Goal: Information Seeking & Learning: Learn about a topic

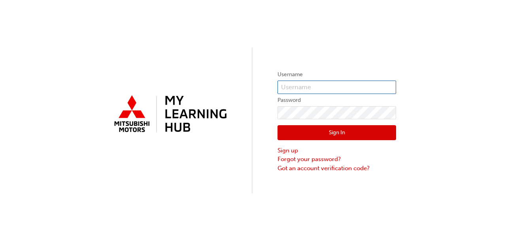
click at [302, 88] on input "text" at bounding box center [336, 87] width 119 height 13
type input "0005985657"
click at [295, 135] on button "Sign In" at bounding box center [336, 132] width 119 height 15
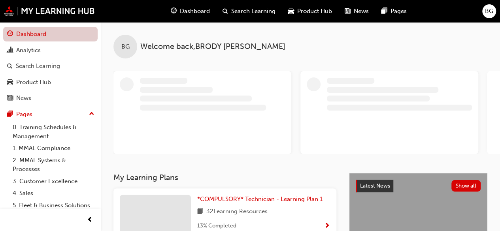
click at [34, 36] on link "Dashboard" at bounding box center [50, 34] width 94 height 15
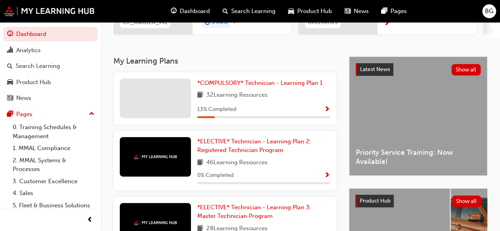
scroll to position [145, 0]
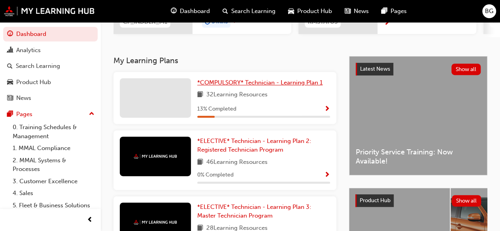
click at [289, 84] on span "*COMPULSORY* Technician - Learning Plan 1" at bounding box center [259, 82] width 125 height 7
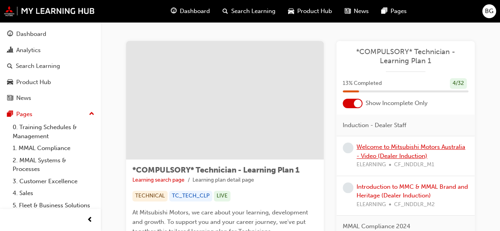
click at [396, 148] on link "Welcome to Mitsubishi Motors Australia - Video (Dealer Induction)" at bounding box center [410, 151] width 109 height 16
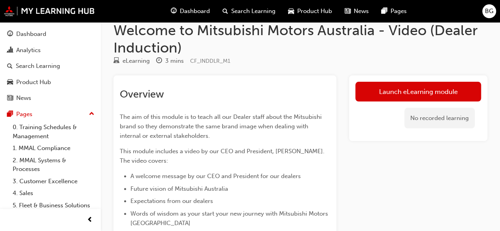
scroll to position [12, 0]
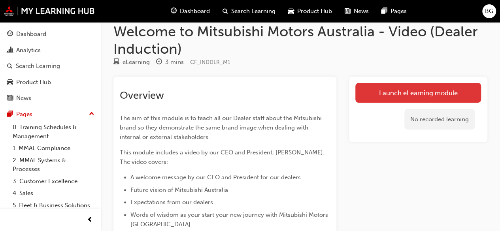
click at [400, 91] on link "Launch eLearning module" at bounding box center [418, 93] width 126 height 20
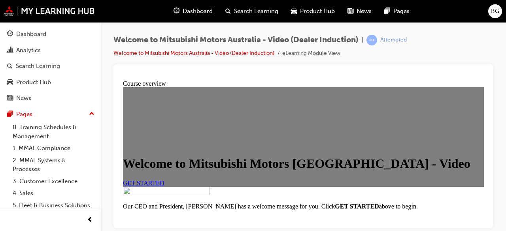
click at [302, 134] on div "Welcome to Mitsubishi Motors [GEOGRAPHIC_DATA] - Video GET STARTED" at bounding box center [303, 137] width 361 height 100
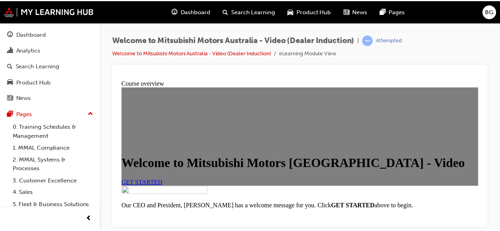
scroll to position [65, 0]
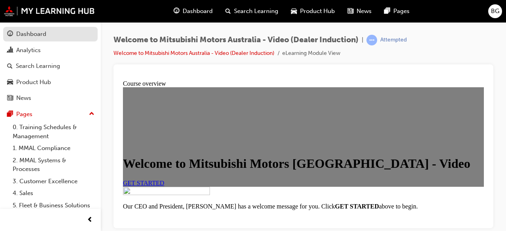
click at [38, 35] on div "Dashboard" at bounding box center [31, 34] width 30 height 9
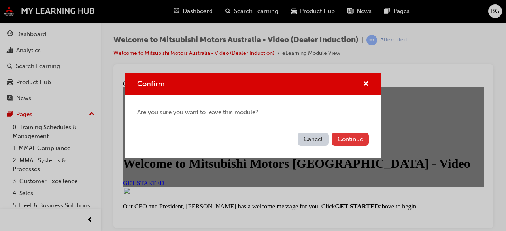
click at [347, 137] on button "Continue" at bounding box center [350, 139] width 37 height 13
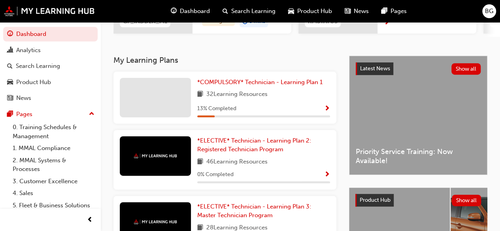
scroll to position [146, 0]
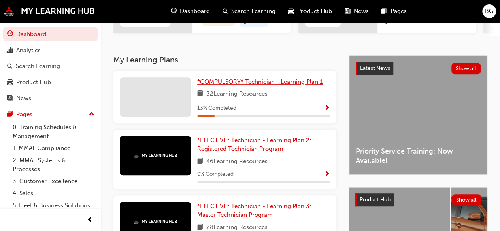
click at [282, 85] on span "*COMPULSORY* Technician - Learning Plan 1" at bounding box center [259, 81] width 125 height 7
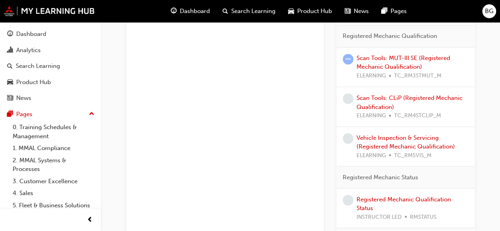
scroll to position [671, 0]
click at [396, 123] on div "Scan Tools: CLiP (Registered Mechanic Qualification) ELEARNING TC_RM4STCLIP_M" at bounding box center [405, 107] width 138 height 40
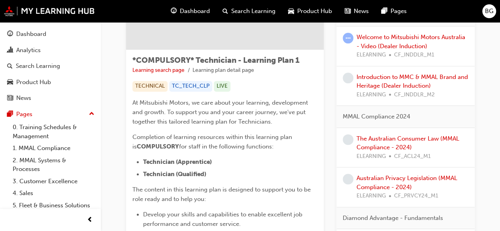
scroll to position [0, 0]
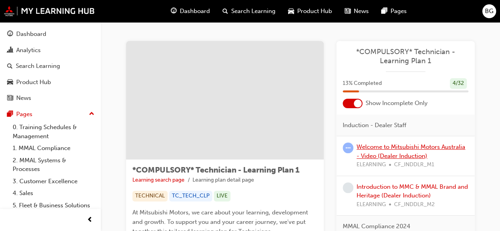
click at [381, 150] on link "Welcome to Mitsubishi Motors Australia - Video (Dealer Induction)" at bounding box center [410, 151] width 109 height 16
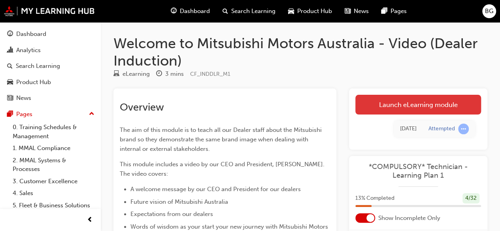
click at [394, 105] on link "Launch eLearning module" at bounding box center [418, 105] width 126 height 20
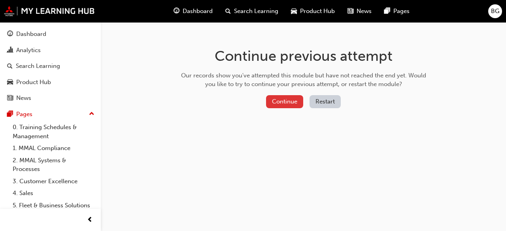
click at [281, 103] on button "Continue" at bounding box center [284, 101] width 37 height 13
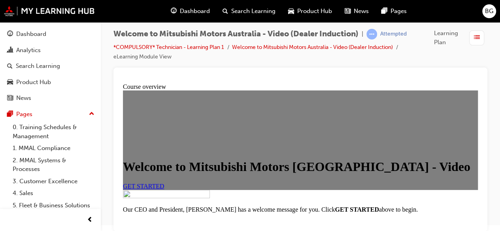
scroll to position [65, 0]
click at [159, 183] on link "GET STARTED" at bounding box center [143, 186] width 41 height 7
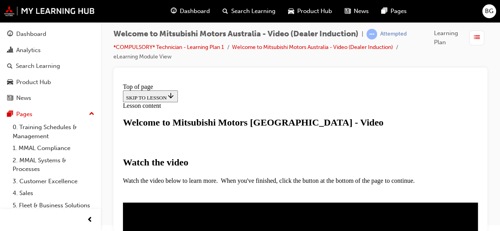
scroll to position [155, 0]
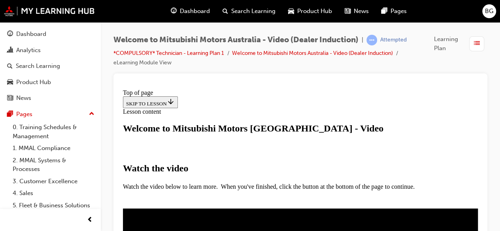
scroll to position [210, 0]
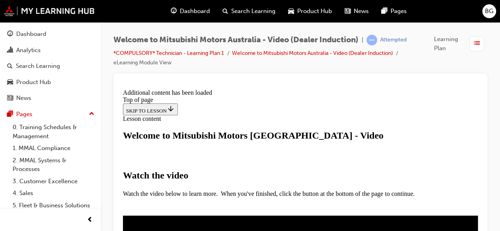
scroll to position [337, 0]
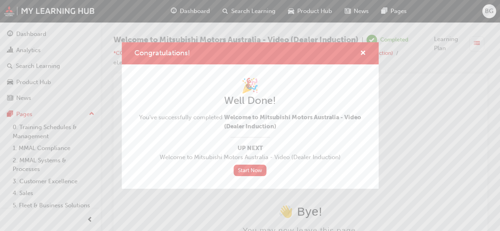
scroll to position [0, 0]
click at [255, 170] on link "Start Now" at bounding box center [250, 170] width 33 height 11
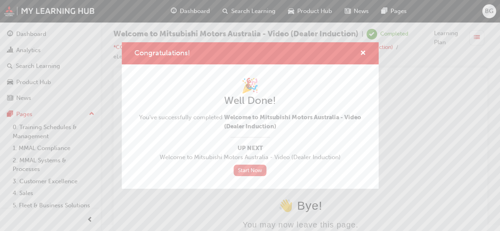
click at [249, 170] on link "Start Now" at bounding box center [250, 170] width 33 height 11
click at [360, 52] on span "cross-icon" at bounding box center [363, 53] width 6 height 7
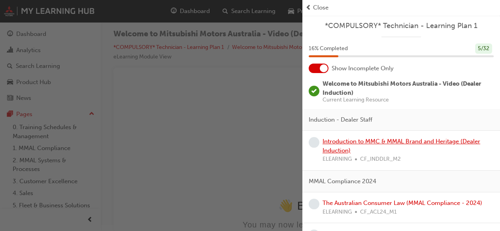
click at [377, 143] on link "Introduction to MMC & MMAL Brand and Heritage (Dealer Induction)" at bounding box center [402, 146] width 158 height 16
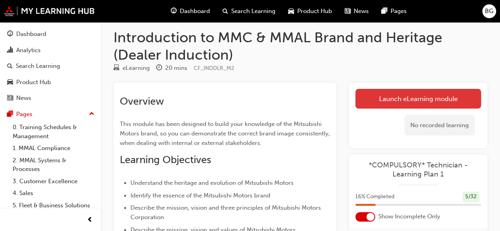
click at [389, 92] on link "Launch eLearning module" at bounding box center [418, 99] width 126 height 20
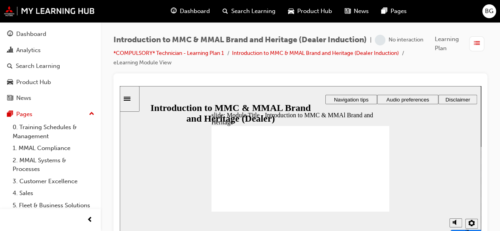
scroll to position [6, 0]
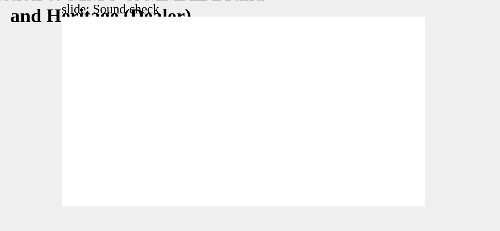
scroll to position [6, 0]
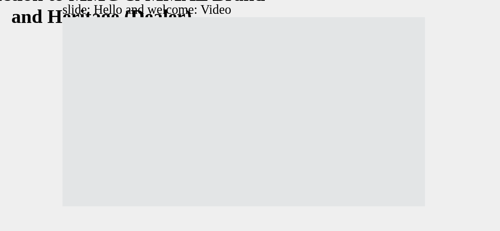
drag, startPoint x: 84, startPoint y: 41, endPoint x: 23, endPoint y: 46, distance: 61.5
type input "33"
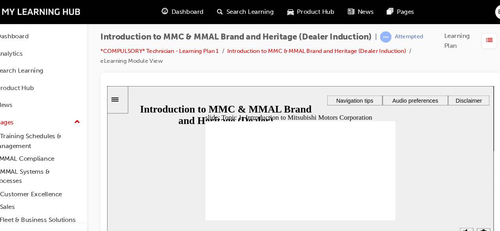
click at [390, 102] on span "Audio preferences" at bounding box center [394, 100] width 43 height 6
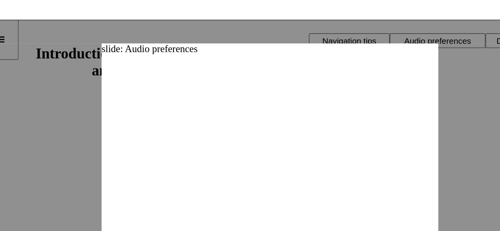
scroll to position [6, 0]
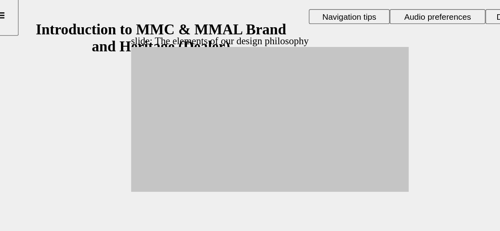
drag, startPoint x: 108, startPoint y: 74, endPoint x: 221, endPoint y: 109, distance: 118.4
drag, startPoint x: 147, startPoint y: 102, endPoint x: 190, endPoint y: 62, distance: 57.6
drag, startPoint x: 145, startPoint y: 101, endPoint x: 217, endPoint y: 64, distance: 81.1
drag, startPoint x: 148, startPoint y: 74, endPoint x: 187, endPoint y: 69, distance: 38.7
drag, startPoint x: 124, startPoint y: 71, endPoint x: 189, endPoint y: 62, distance: 64.6
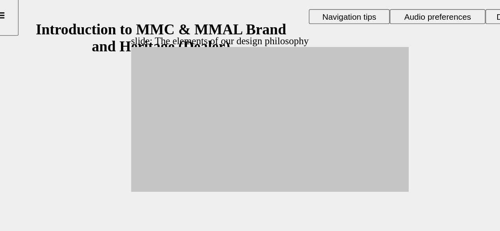
drag, startPoint x: 147, startPoint y: 73, endPoint x: 189, endPoint y: 76, distance: 41.2
drag, startPoint x: 149, startPoint y: 85, endPoint x: 217, endPoint y: 95, distance: 69.1
drag, startPoint x: 122, startPoint y: 91, endPoint x: 218, endPoint y: 66, distance: 99.1
drag, startPoint x: 146, startPoint y: 75, endPoint x: 217, endPoint y: 83, distance: 71.5
drag, startPoint x: 145, startPoint y: 85, endPoint x: 185, endPoint y: 89, distance: 40.1
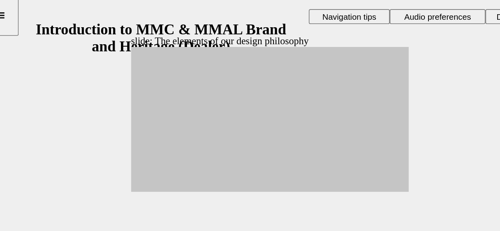
drag, startPoint x: 120, startPoint y: 81, endPoint x: 188, endPoint y: 80, distance: 68.0
drag, startPoint x: 100, startPoint y: 85, endPoint x: 188, endPoint y: 102, distance: 90.1
drag, startPoint x: 116, startPoint y: 103, endPoint x: 184, endPoint y: 77, distance: 72.9
drag, startPoint x: 103, startPoint y: 98, endPoint x: 220, endPoint y: 94, distance: 117.1
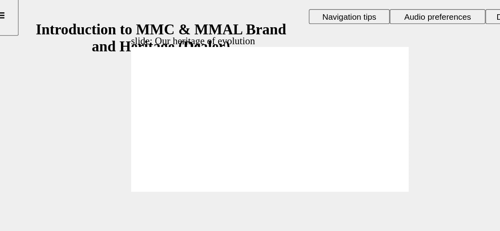
drag, startPoint x: 241, startPoint y: 116, endPoint x: 138, endPoint y: 91, distance: 106.5
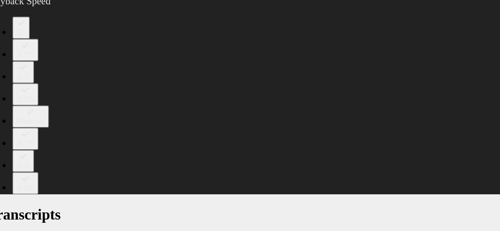
type input "0"
drag, startPoint x: 201, startPoint y: 87, endPoint x: 150, endPoint y: 93, distance: 51.7
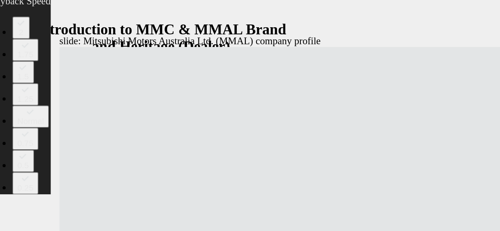
scroll to position [0, 0]
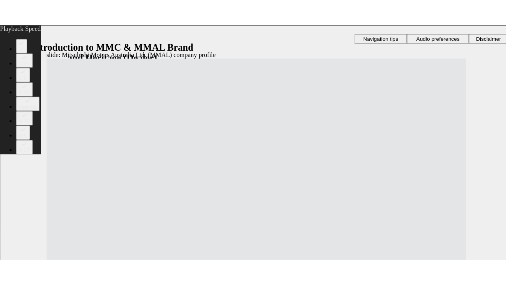
type input "112"
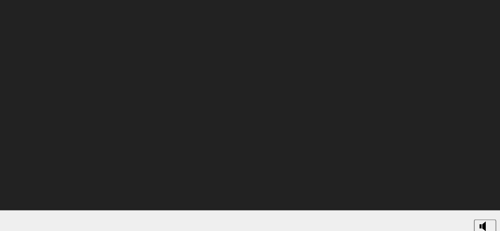
scroll to position [6, 0]
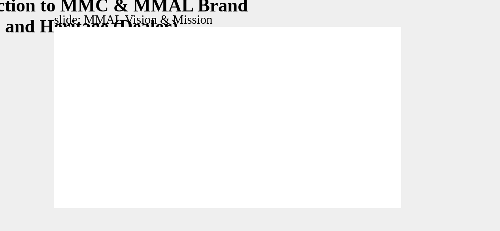
click at [73, 96] on div at bounding box center [56, 146] width 178 height 100
drag, startPoint x: -11, startPoint y: 38, endPoint x: 127, endPoint y: 51, distance: 139.0
drag, startPoint x: -15, startPoint y: 35, endPoint x: -17, endPoint y: 43, distance: 8.1
drag, startPoint x: -15, startPoint y: 33, endPoint x: 10, endPoint y: 44, distance: 27.1
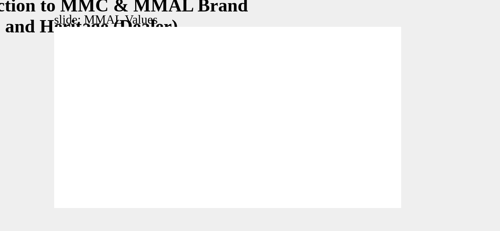
drag, startPoint x: -15, startPoint y: 36, endPoint x: 45, endPoint y: 47, distance: 60.5
drag, startPoint x: 44, startPoint y: 44, endPoint x: 72, endPoint y: 45, distance: 28.5
drag, startPoint x: -15, startPoint y: 36, endPoint x: 95, endPoint y: 47, distance: 110.8
drag, startPoint x: -15, startPoint y: 37, endPoint x: 45, endPoint y: 48, distance: 60.7
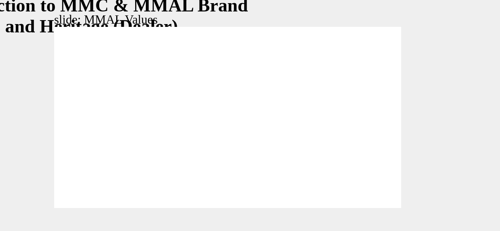
drag, startPoint x: 41, startPoint y: 35, endPoint x: 98, endPoint y: 46, distance: 58.0
drag, startPoint x: 96, startPoint y: 36, endPoint x: 125, endPoint y: 49, distance: 31.6
drag, startPoint x: 125, startPoint y: 39, endPoint x: 72, endPoint y: 49, distance: 53.6
drag, startPoint x: 69, startPoint y: 35, endPoint x: -11, endPoint y: 47, distance: 81.0
drag, startPoint x: 68, startPoint y: 35, endPoint x: 10, endPoint y: 46, distance: 58.4
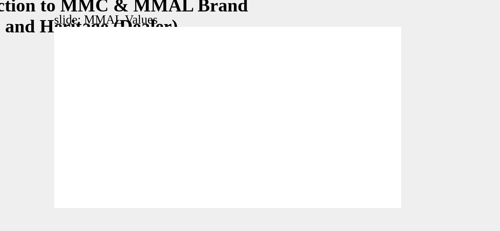
drag, startPoint x: 13, startPoint y: 38, endPoint x: -16, endPoint y: 51, distance: 31.9
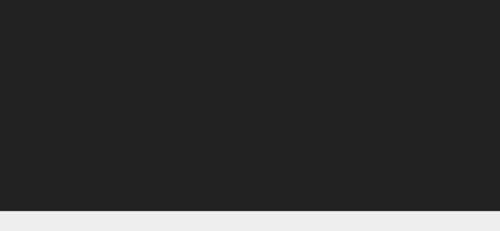
type input "0"
drag, startPoint x: 83, startPoint y: 52, endPoint x: 34, endPoint y: 55, distance: 48.7
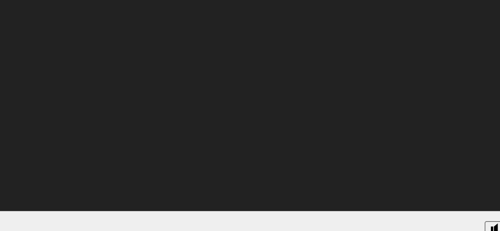
type input "93"
type input "120"
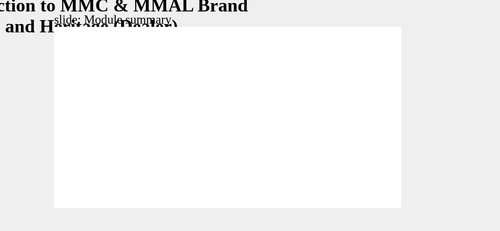
checkbox input "true"
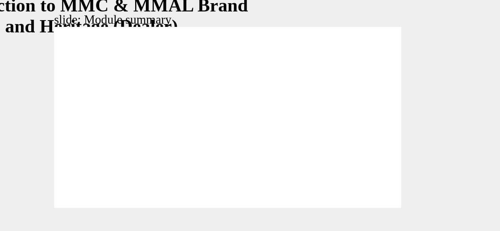
checkbox input "true"
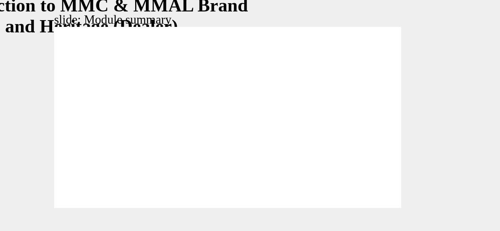
checkbox input "true"
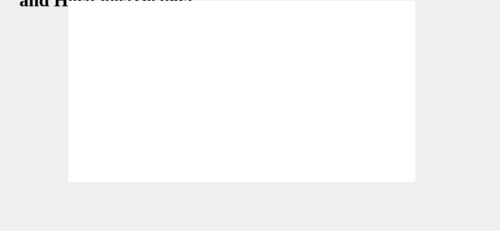
scroll to position [5, 0]
radio input "true"
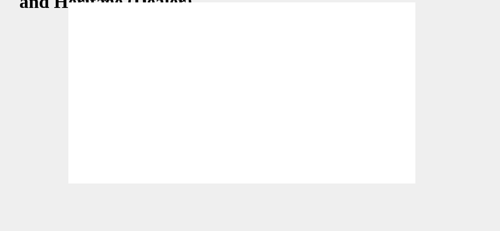
radio input "false"
radio input "true"
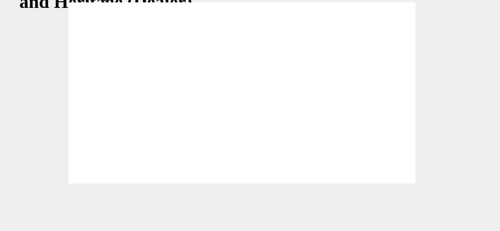
radio input "true"
checkbox input "true"
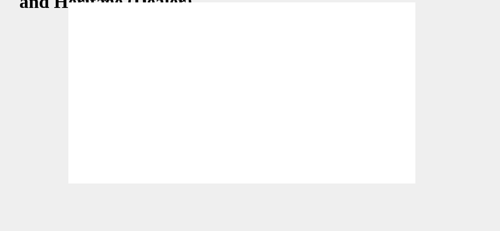
checkbox input "true"
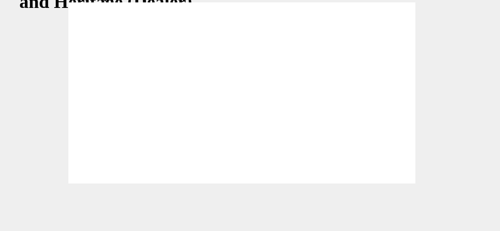
checkbox input "true"
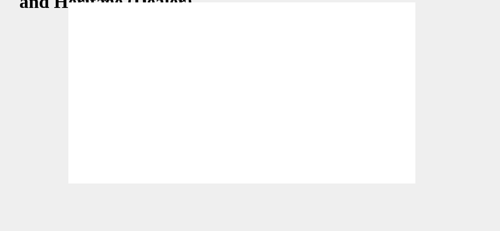
radio input "true"
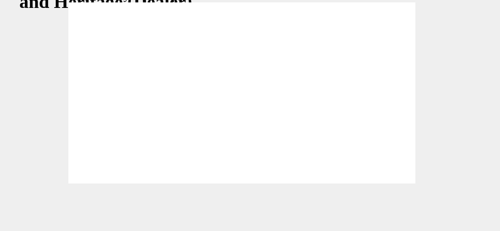
radio input "true"
radio input "false"
radio input "true"
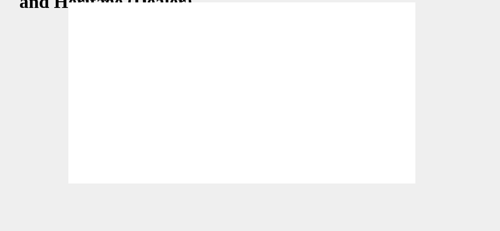
radio input "true"
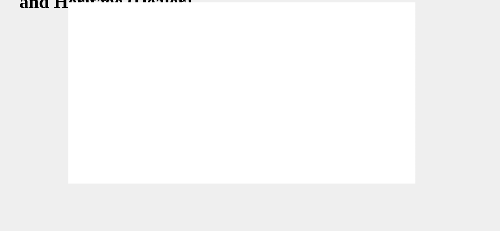
checkbox input "true"
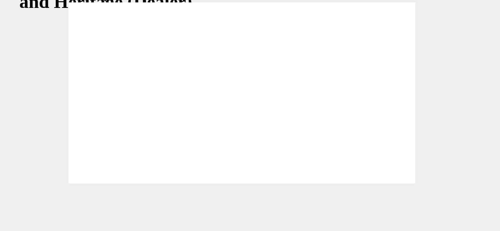
checkbox input "true"
radio input "true"
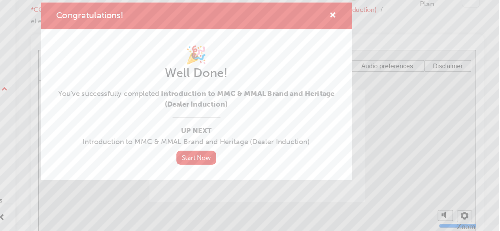
scroll to position [4, 0]
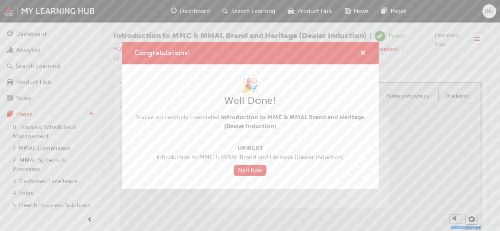
click at [364, 54] on span "cross-icon" at bounding box center [363, 53] width 6 height 7
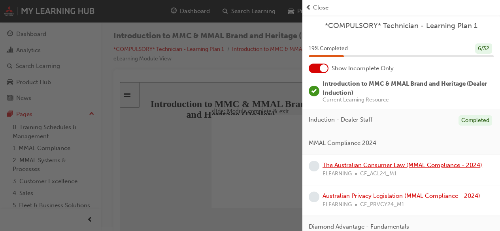
click at [376, 167] on link "The Australian Consumer Law (MMAL Compliance - 2024)" at bounding box center [403, 165] width 160 height 7
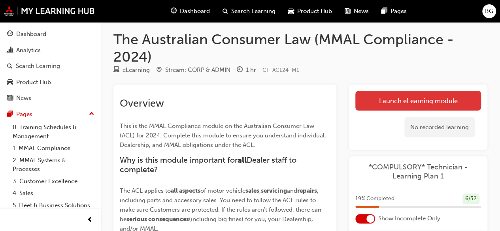
click at [372, 100] on link "Launch eLearning module" at bounding box center [418, 101] width 126 height 20
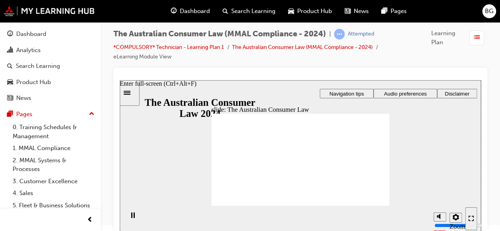
click at [470, 219] on icon "Enter full-screen (Ctrl+Alt+F)" at bounding box center [471, 219] width 6 height 6
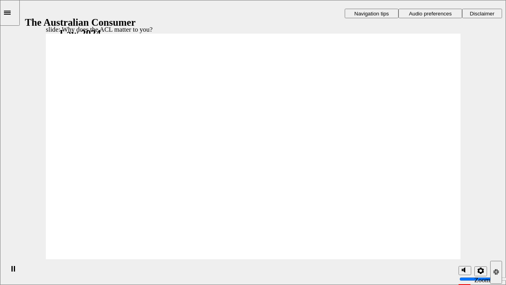
radio input "true"
drag, startPoint x: 237, startPoint y: 215, endPoint x: 138, endPoint y: 173, distance: 107.5
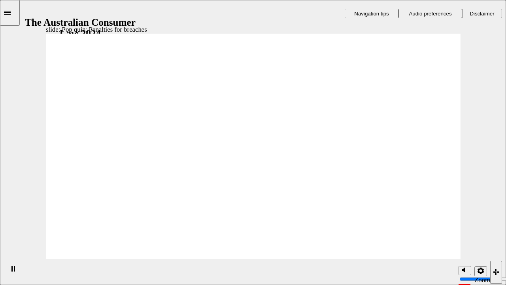
radio input "true"
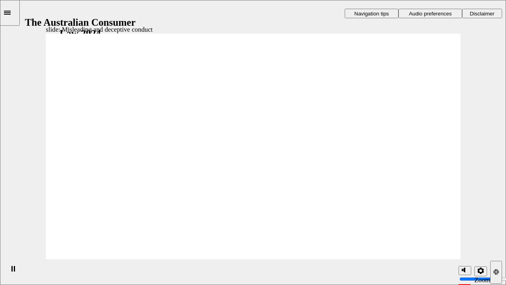
drag, startPoint x: 251, startPoint y: 104, endPoint x: 162, endPoint y: 174, distance: 112.8
drag, startPoint x: 254, startPoint y: 111, endPoint x: 330, endPoint y: 180, distance: 103.0
drag, startPoint x: 294, startPoint y: 117, endPoint x: 207, endPoint y: 188, distance: 111.7
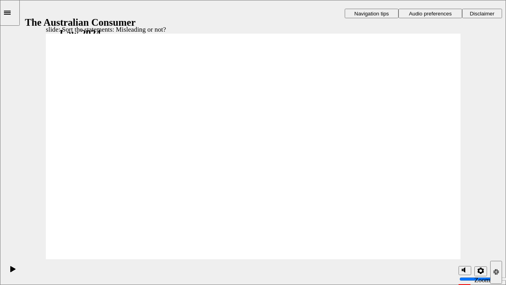
drag, startPoint x: 252, startPoint y: 113, endPoint x: 323, endPoint y: 180, distance: 97.0
drag, startPoint x: 263, startPoint y: 105, endPoint x: 198, endPoint y: 177, distance: 97.4
drag, startPoint x: 244, startPoint y: 128, endPoint x: 336, endPoint y: 188, distance: 109.7
drag, startPoint x: 365, startPoint y: 190, endPoint x: 213, endPoint y: 187, distance: 151.8
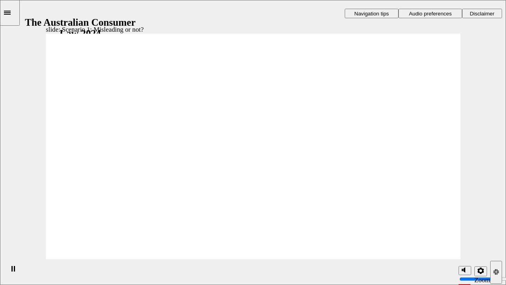
drag, startPoint x: 430, startPoint y: 250, endPoint x: 314, endPoint y: 179, distance: 135.8
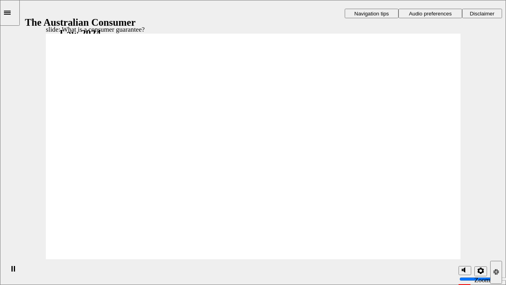
click at [430, 231] on div "Rectangle 1 Rectangle 3 Right Triangle 1 Parallelogram 1 Oval 1 Topic 3: What i…" at bounding box center [253, 150] width 415 height 233
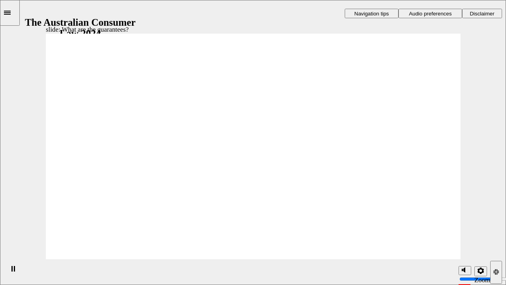
drag, startPoint x: 399, startPoint y: 126, endPoint x: 404, endPoint y: 96, distance: 30.4
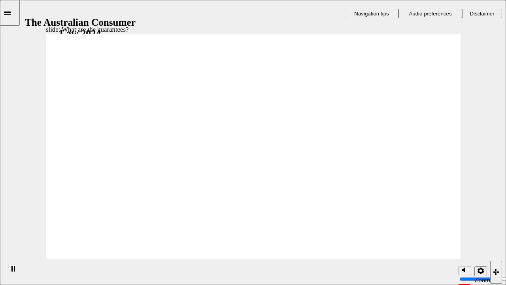
drag, startPoint x: 404, startPoint y: 96, endPoint x: 408, endPoint y: 84, distance: 12.1
drag, startPoint x: 408, startPoint y: 84, endPoint x: 409, endPoint y: 78, distance: 6.0
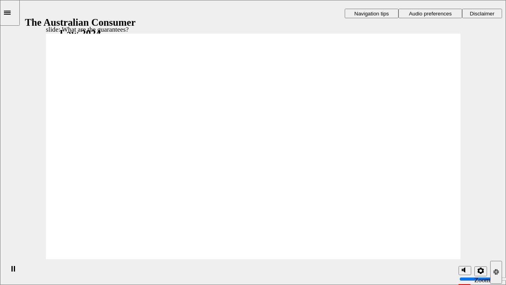
drag, startPoint x: 409, startPoint y: 72, endPoint x: 360, endPoint y: 149, distance: 91.4
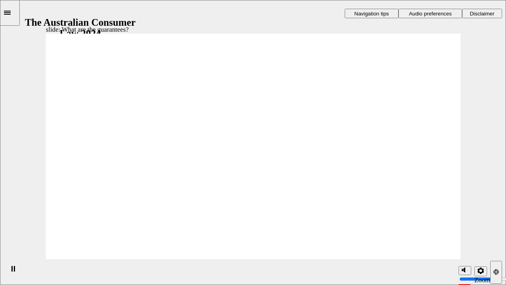
drag, startPoint x: 360, startPoint y: 149, endPoint x: 385, endPoint y: 119, distance: 39.0
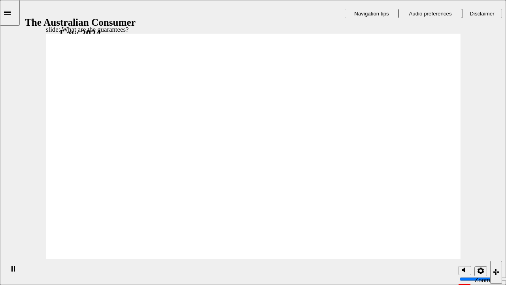
drag, startPoint x: 394, startPoint y: 107, endPoint x: 394, endPoint y: 103, distance: 4.4
drag, startPoint x: 395, startPoint y: 103, endPoint x: 379, endPoint y: 200, distance: 98.2
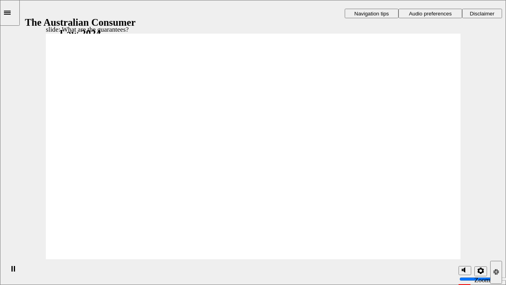
drag, startPoint x: 415, startPoint y: 220, endPoint x: 405, endPoint y: 174, distance: 46.7
drag, startPoint x: 405, startPoint y: 174, endPoint x: 413, endPoint y: 157, distance: 18.4
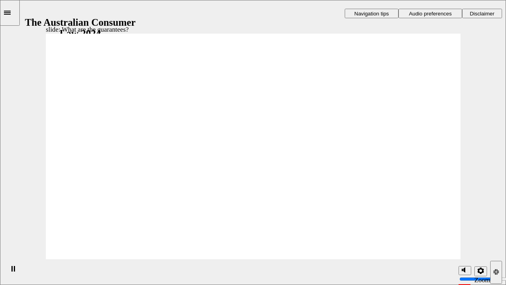
drag, startPoint x: 413, startPoint y: 157, endPoint x: 387, endPoint y: 81, distance: 81.2
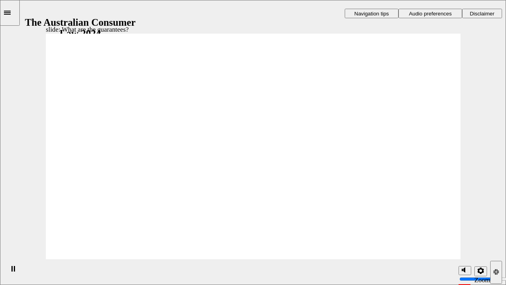
drag, startPoint x: 390, startPoint y: 81, endPoint x: 390, endPoint y: 91, distance: 9.9
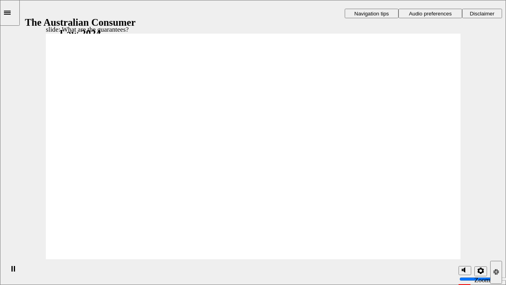
drag, startPoint x: 434, startPoint y: 219, endPoint x: 429, endPoint y: 240, distance: 21.1
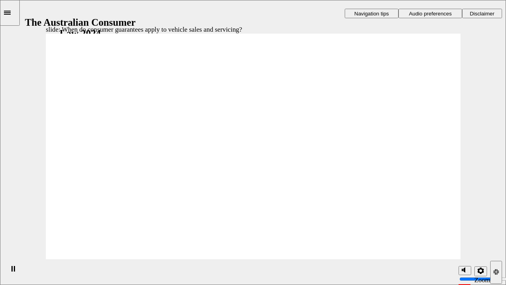
drag, startPoint x: 429, startPoint y: 252, endPoint x: 436, endPoint y: 263, distance: 12.8
click at [436, 231] on div "slide: When do consumer guarantees apply to vehicle sales and servicing? Rectan…" at bounding box center [253, 142] width 506 height 285
click at [436, 231] on section "Playback Speed 2 1.75 1.5 1.25 Normal" at bounding box center [253, 272] width 506 height 26
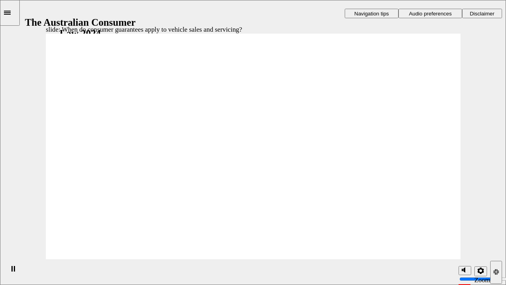
click at [436, 231] on section "Playback Speed 2 1.75 1.5 1.25 Normal" at bounding box center [253, 272] width 506 height 26
drag, startPoint x: 421, startPoint y: 251, endPoint x: 435, endPoint y: 235, distance: 21.1
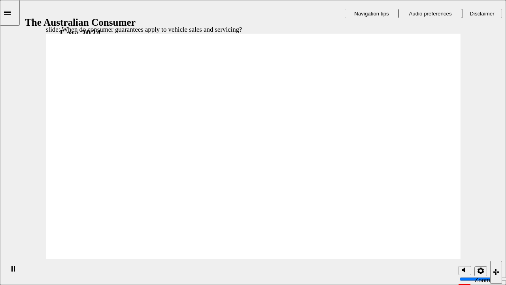
drag, startPoint x: 437, startPoint y: 240, endPoint x: 442, endPoint y: 223, distance: 17.4
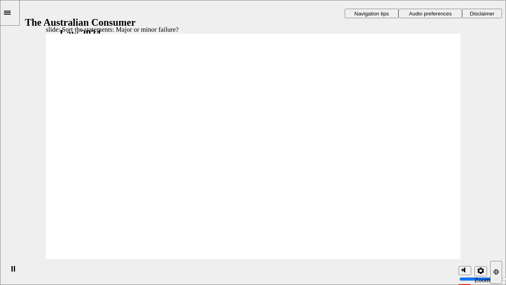
drag, startPoint x: 227, startPoint y: 97, endPoint x: 143, endPoint y: 180, distance: 118.5
drag, startPoint x: 155, startPoint y: 199, endPoint x: 372, endPoint y: 200, distance: 217.0
drag, startPoint x: 226, startPoint y: 81, endPoint x: 134, endPoint y: 178, distance: 133.6
drag, startPoint x: 253, startPoint y: 107, endPoint x: 373, endPoint y: 179, distance: 140.1
drag, startPoint x: 289, startPoint y: 116, endPoint x: 157, endPoint y: 197, distance: 155.0
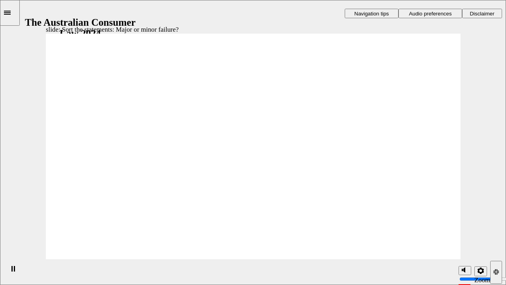
drag, startPoint x: 274, startPoint y: 81, endPoint x: 391, endPoint y: 150, distance: 135.7
drag, startPoint x: 371, startPoint y: 196, endPoint x: 146, endPoint y: 198, distance: 224.9
drag, startPoint x: 270, startPoint y: 115, endPoint x: 396, endPoint y: 181, distance: 141.8
drag, startPoint x: 396, startPoint y: 181, endPoint x: 159, endPoint y: 193, distance: 237.0
drag, startPoint x: 274, startPoint y: 98, endPoint x: 371, endPoint y: 185, distance: 130.1
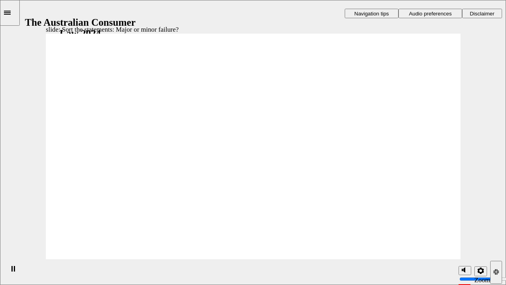
drag, startPoint x: 371, startPoint y: 185, endPoint x: 159, endPoint y: 192, distance: 212.0
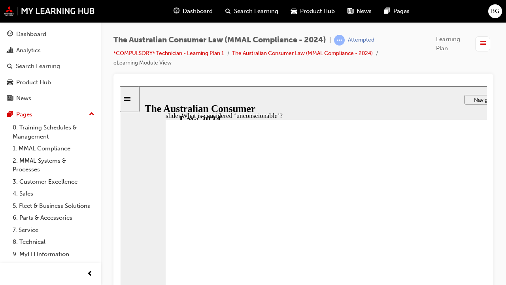
drag, startPoint x: 257, startPoint y: 258, endPoint x: 266, endPoint y: 249, distance: 12.9
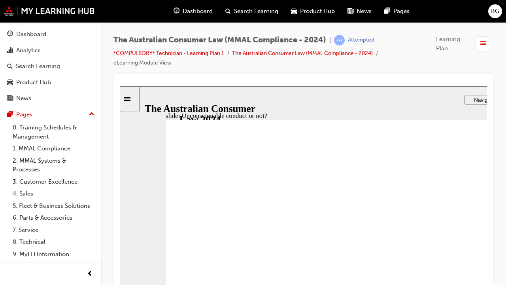
drag, startPoint x: 365, startPoint y: 198, endPoint x: 265, endPoint y: 260, distance: 117.1
drag, startPoint x: 373, startPoint y: 197, endPoint x: 264, endPoint y: 258, distance: 125.1
drag, startPoint x: 365, startPoint y: 204, endPoint x: 258, endPoint y: 275, distance: 128.2
drag, startPoint x: 281, startPoint y: 274, endPoint x: 507, endPoint y: 269, distance: 226.1
drag, startPoint x: 389, startPoint y: 203, endPoint x: 274, endPoint y: 263, distance: 129.6
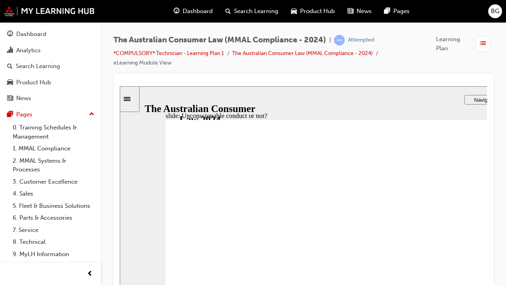
drag, startPoint x: 379, startPoint y: 196, endPoint x: 490, endPoint y: 264, distance: 131.1
drag, startPoint x: 490, startPoint y: 264, endPoint x: 271, endPoint y: 264, distance: 219.3
drag, startPoint x: 385, startPoint y: 217, endPoint x: 268, endPoint y: 279, distance: 132.2
drag, startPoint x: 283, startPoint y: 278, endPoint x: 271, endPoint y: 277, distance: 12.7
drag, startPoint x: 274, startPoint y: 269, endPoint x: 508, endPoint y: 267, distance: 234.0
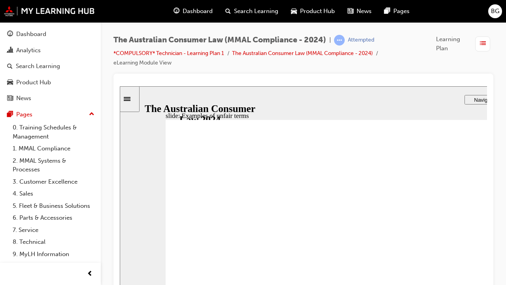
drag, startPoint x: 355, startPoint y: 189, endPoint x: 260, endPoint y: 259, distance: 117.5
drag, startPoint x: 266, startPoint y: 278, endPoint x: 378, endPoint y: 213, distance: 130.4
drag, startPoint x: 378, startPoint y: 213, endPoint x: 517, endPoint y: 270, distance: 150.3
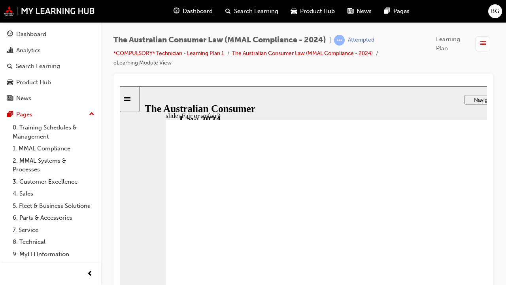
drag, startPoint x: 401, startPoint y: 203, endPoint x: 508, endPoint y: 272, distance: 127.2
drag, startPoint x: 489, startPoint y: 265, endPoint x: 263, endPoint y: 265, distance: 226.1
drag, startPoint x: 355, startPoint y: 213, endPoint x: 500, endPoint y: 270, distance: 156.4
drag, startPoint x: 361, startPoint y: 195, endPoint x: 249, endPoint y: 270, distance: 135.2
drag, startPoint x: 269, startPoint y: 260, endPoint x: 504, endPoint y: 259, distance: 234.8
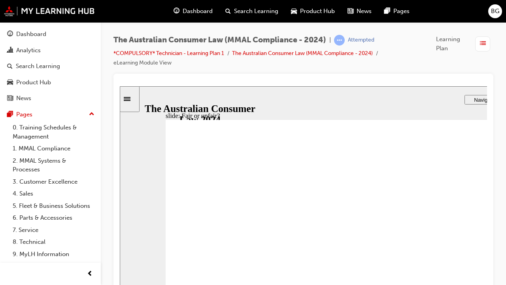
drag, startPoint x: 357, startPoint y: 201, endPoint x: 484, endPoint y: 272, distance: 145.8
drag, startPoint x: 368, startPoint y: 204, endPoint x: 490, endPoint y: 275, distance: 141.3
drag, startPoint x: 497, startPoint y: 274, endPoint x: 248, endPoint y: 286, distance: 249.6
drag, startPoint x: 369, startPoint y: 213, endPoint x: 267, endPoint y: 282, distance: 123.4
drag, startPoint x: 252, startPoint y: 273, endPoint x: 555, endPoint y: 262, distance: 302.9
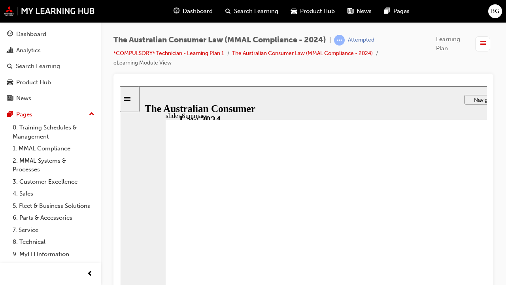
checkbox input "true"
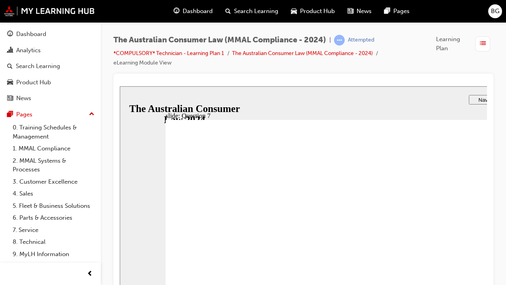
checkbox input "true"
radio input "true"
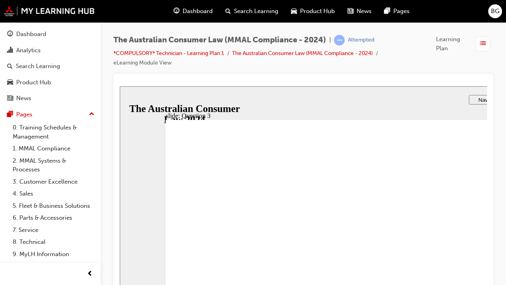
radio input "true"
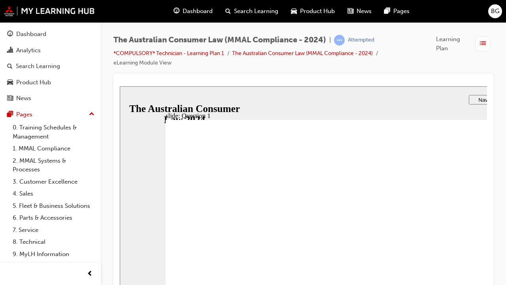
radio input "false"
radio input "true"
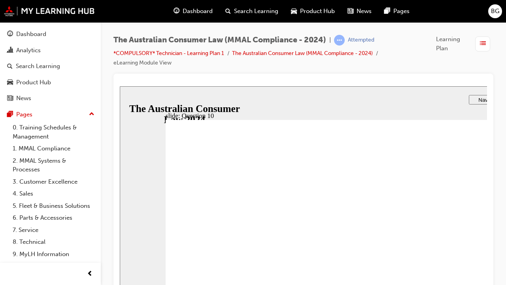
checkbox input "true"
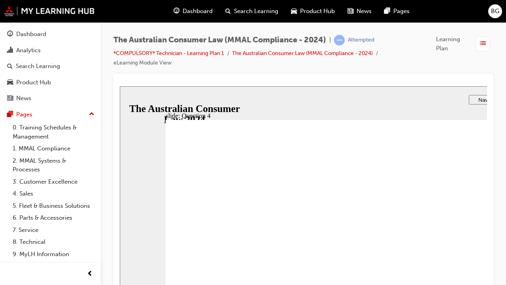
checkbox input "true"
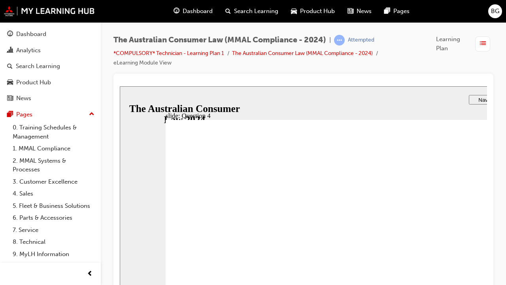
radio input "true"
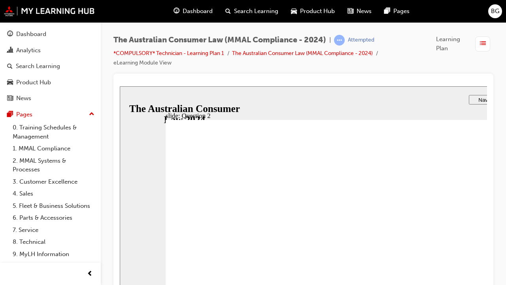
radio input "true"
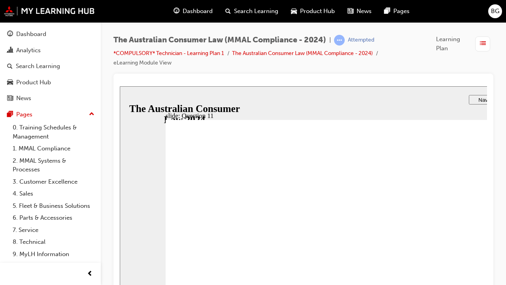
checkbox input "true"
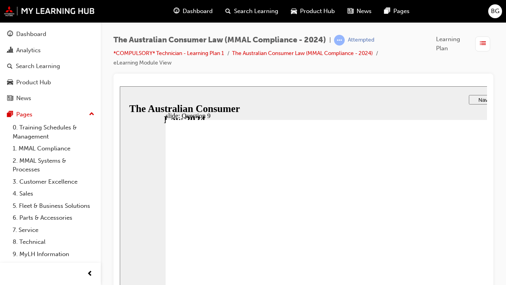
checkbox input "true"
drag, startPoint x: 216, startPoint y: 221, endPoint x: 227, endPoint y: 221, distance: 10.7
checkbox input "false"
checkbox input "true"
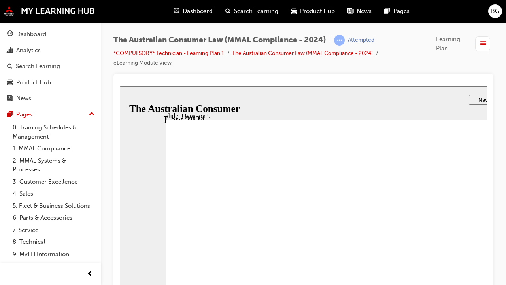
checkbox input "true"
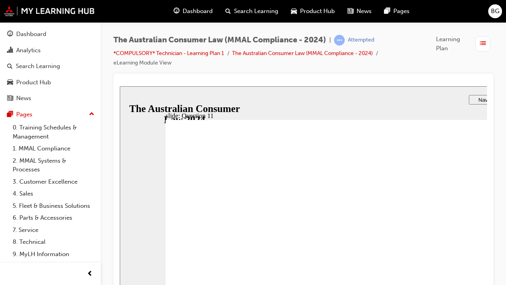
checkbox input "true"
radio input "true"
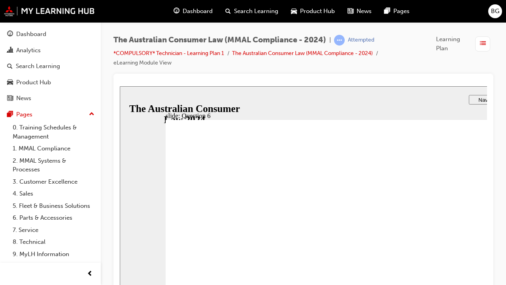
radio input "true"
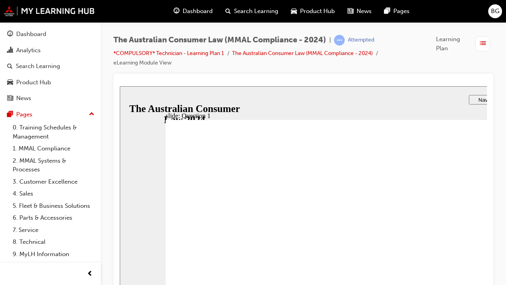
radio input "true"
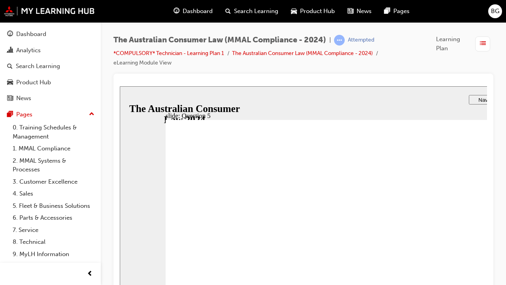
checkbox input "true"
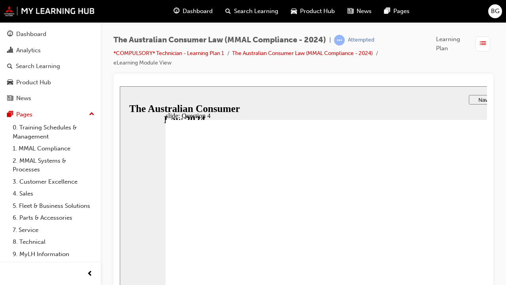
radio input "true"
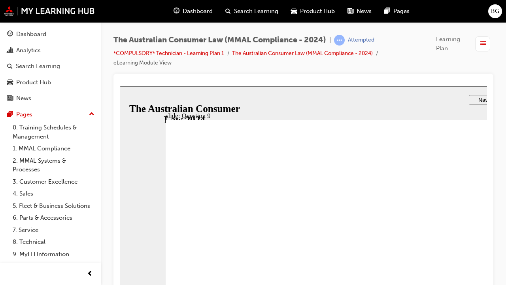
checkbox input "true"
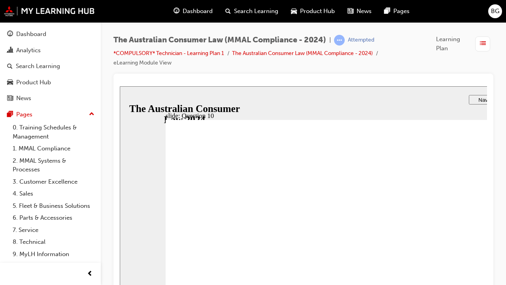
checkbox input "true"
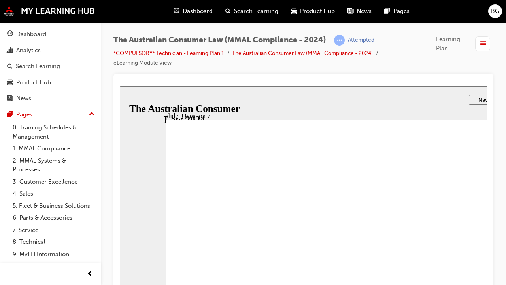
radio input "true"
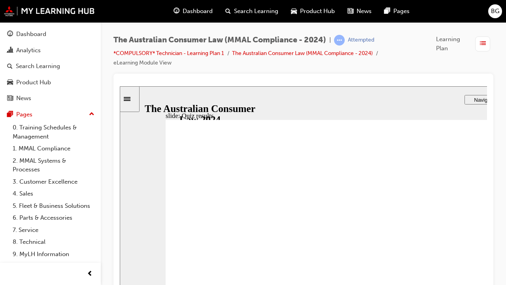
radio input "true"
checkbox input "true"
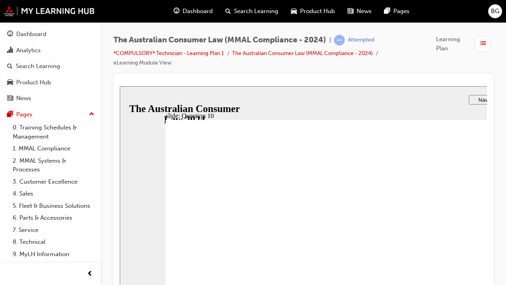
checkbox input "true"
checkbox input "false"
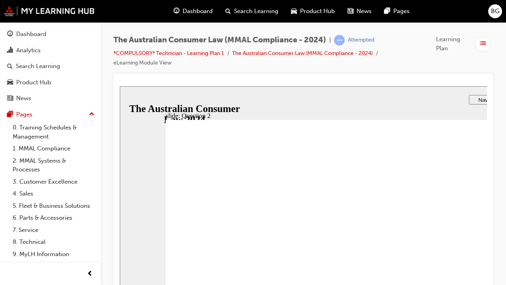
radio input "true"
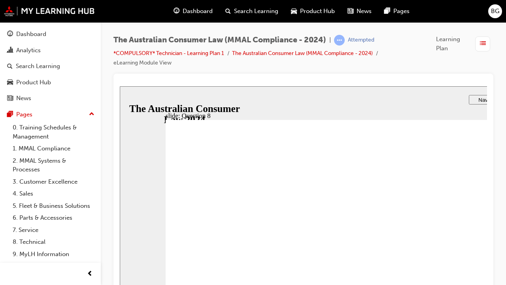
radio input "true"
checkbox input "true"
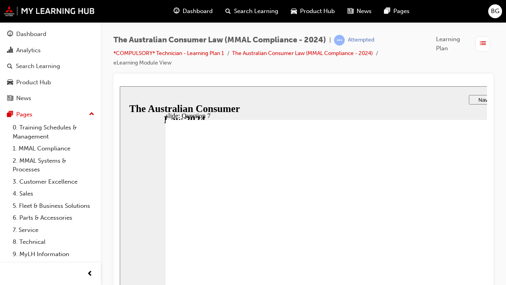
checkbox input "true"
drag, startPoint x: 256, startPoint y: 197, endPoint x: 256, endPoint y: 214, distance: 17.0
checkbox input "true"
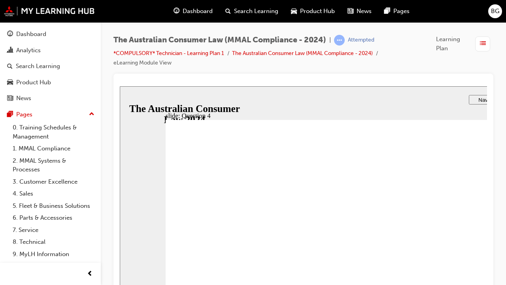
checkbox input "true"
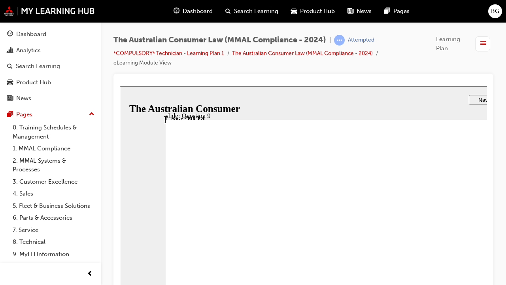
checkbox input "true"
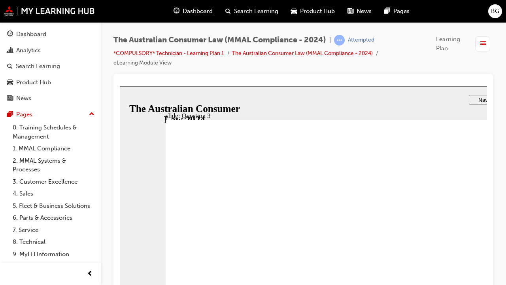
radio input "true"
checkbox input "true"
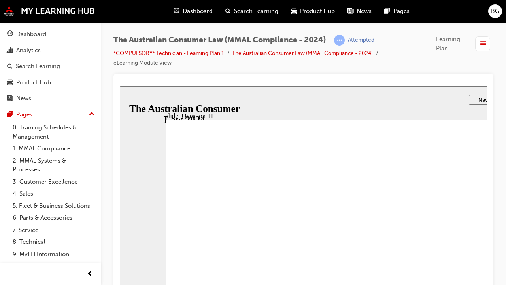
checkbox input "true"
radio input "true"
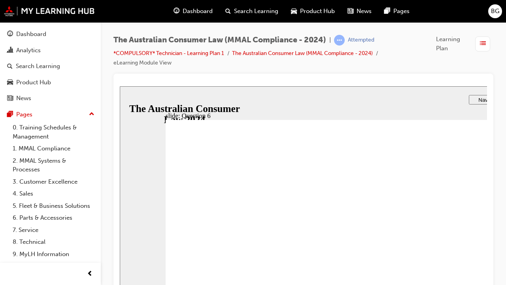
radio input "true"
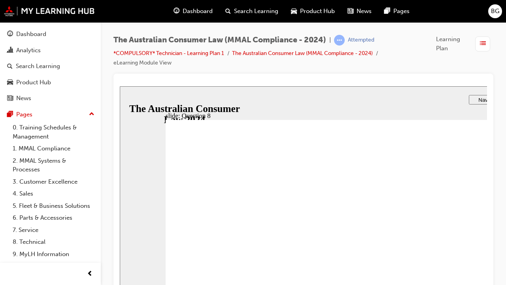
radio input "true"
checkbox input "true"
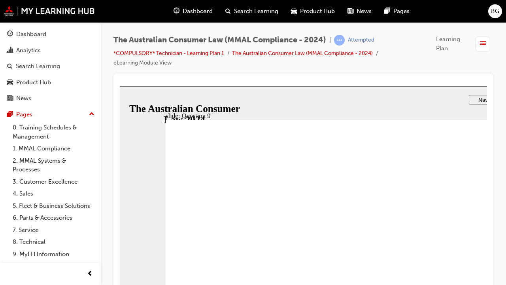
checkbox input "true"
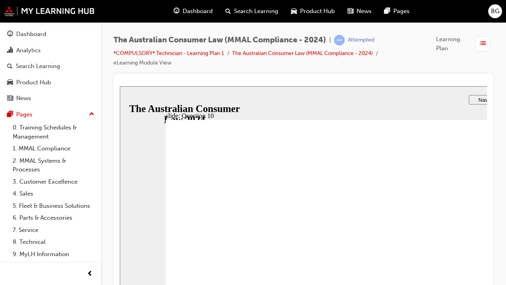
checkbox input "false"
checkbox input "true"
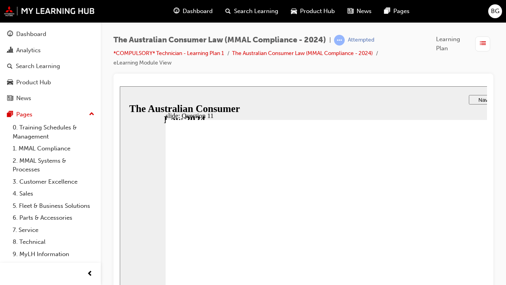
radio input "true"
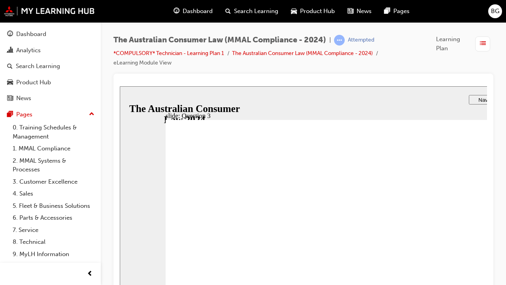
radio input "true"
checkbox input "true"
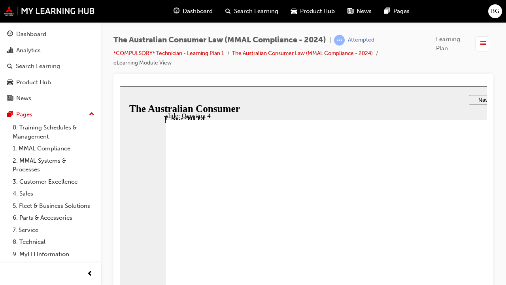
radio input "true"
checkbox input "true"
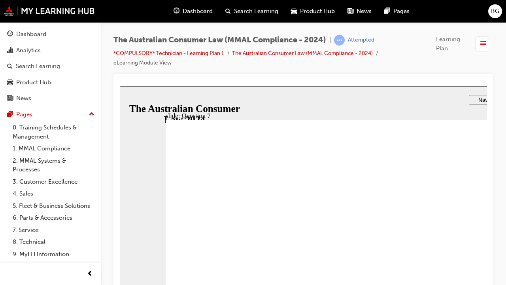
drag, startPoint x: 221, startPoint y: 268, endPoint x: 213, endPoint y: 323, distance: 54.7
radio input "true"
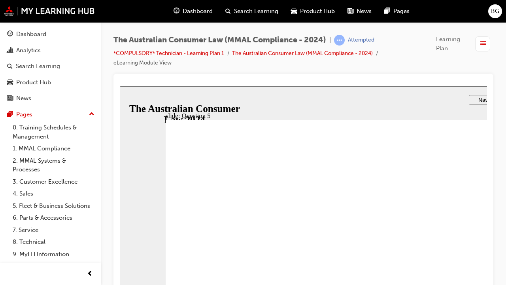
checkbox input "true"
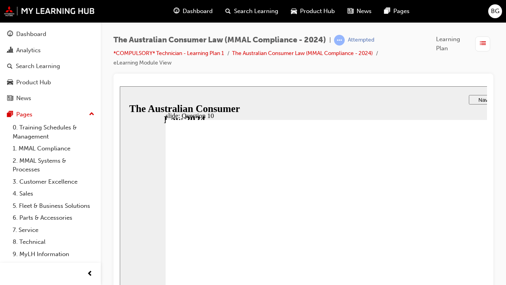
radio input "true"
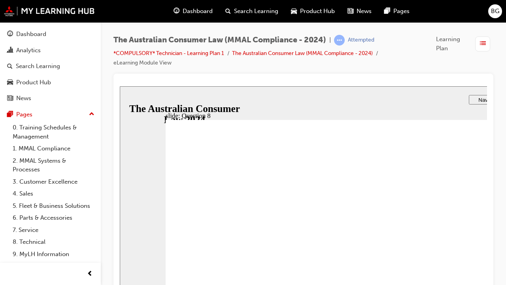
radio input "true"
drag, startPoint x: 212, startPoint y: 240, endPoint x: 229, endPoint y: 333, distance: 94.7
radio input "true"
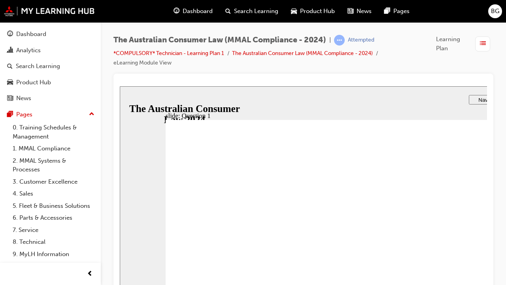
radio input "true"
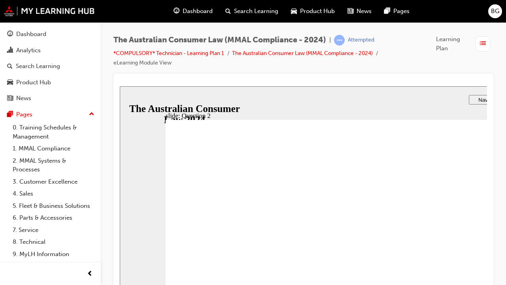
radio input "true"
checkbox input "true"
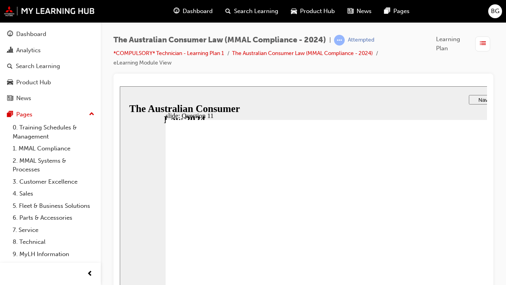
checkbox input "true"
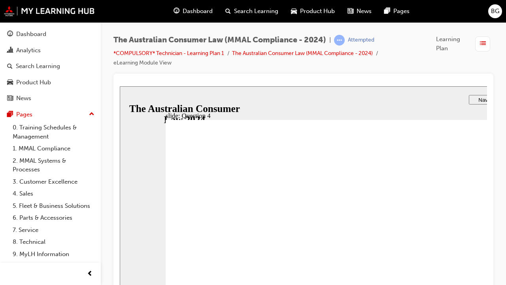
checkbox input "true"
radio input "true"
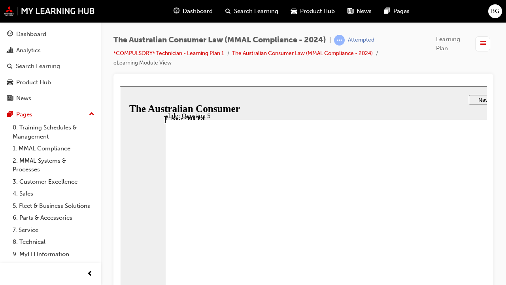
checkbox input "true"
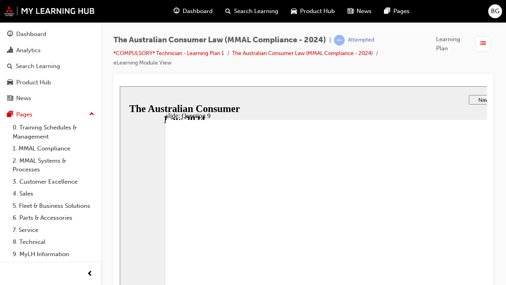
checkbox input "true"
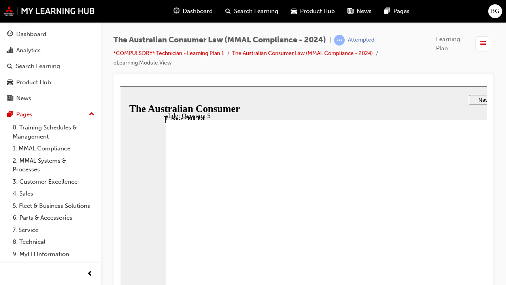
radio input "true"
checkbox input "true"
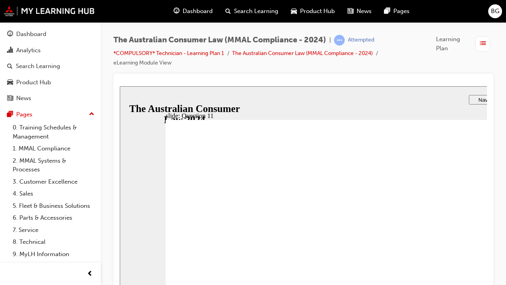
checkbox input "true"
radio input "true"
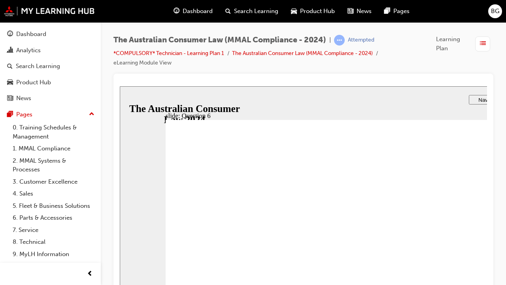
checkbox input "true"
checkbox input "false"
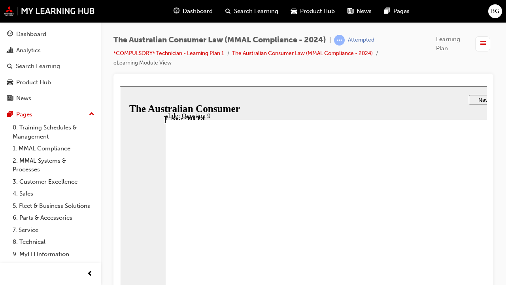
checkbox input "true"
radio input "true"
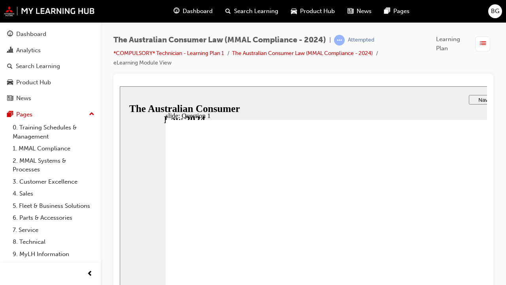
radio input "true"
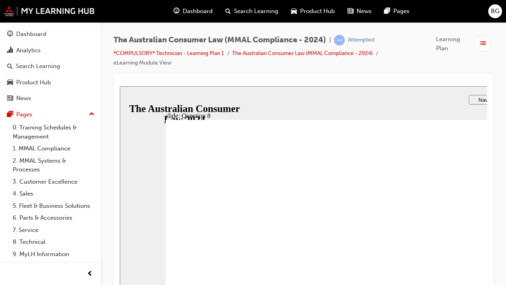
checkbox input "true"
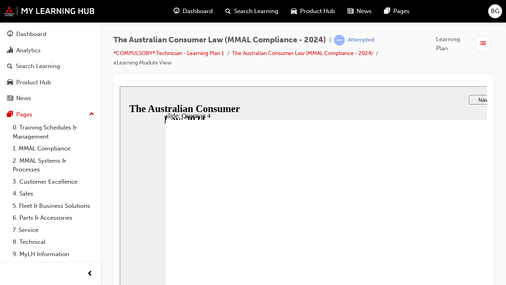
checkbox input "true"
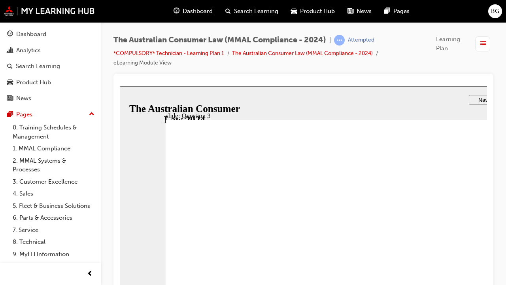
radio input "true"
drag, startPoint x: 226, startPoint y: 232, endPoint x: 225, endPoint y: 324, distance: 92.5
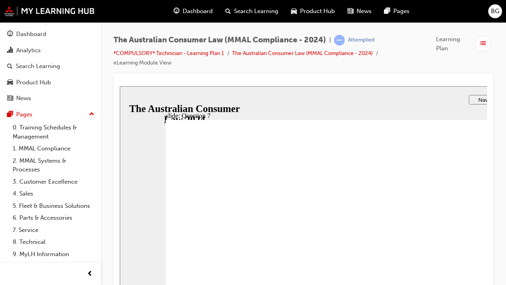
checkbox input "true"
drag, startPoint x: 323, startPoint y: 213, endPoint x: 211, endPoint y: 334, distance: 165.8
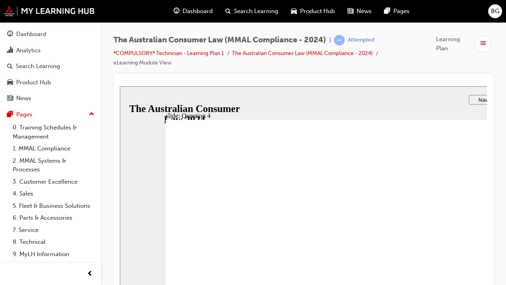
checkbox input "true"
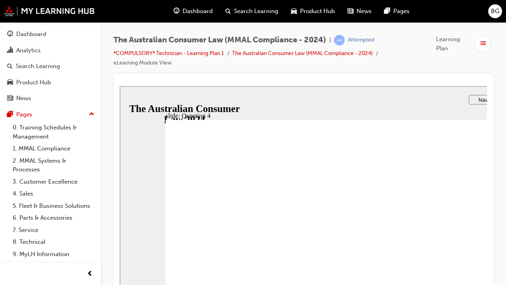
radio input "true"
checkbox input "false"
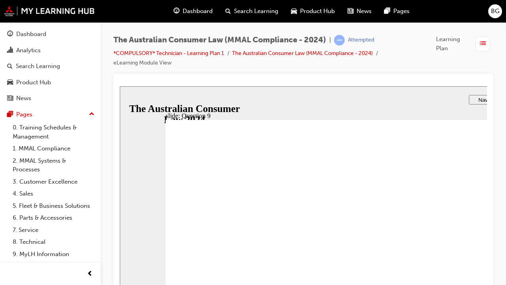
checkbox input "true"
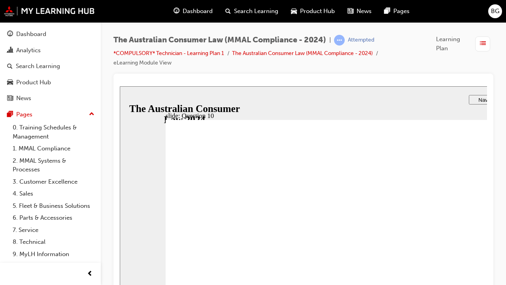
radio input "true"
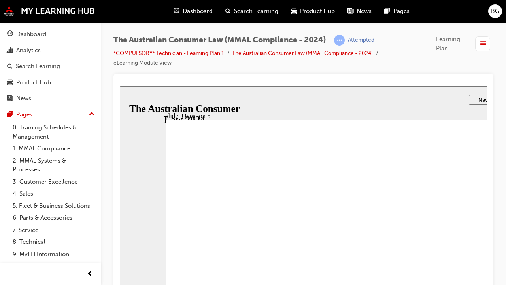
radio input "true"
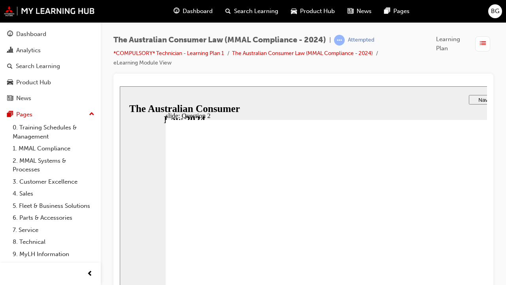
radio input "true"
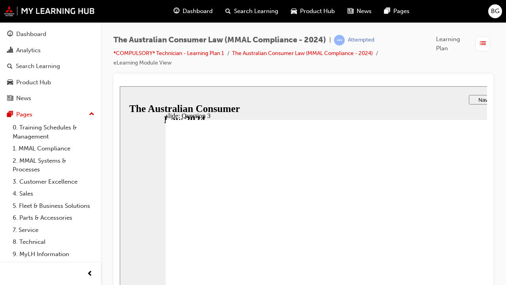
checkbox input "true"
radio input "true"
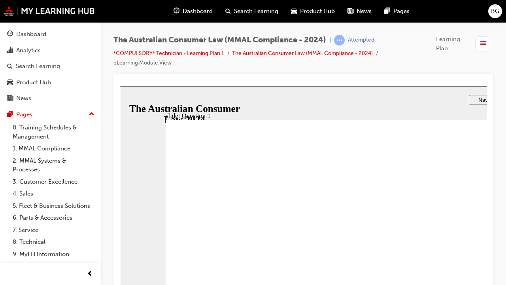
checkbox input "true"
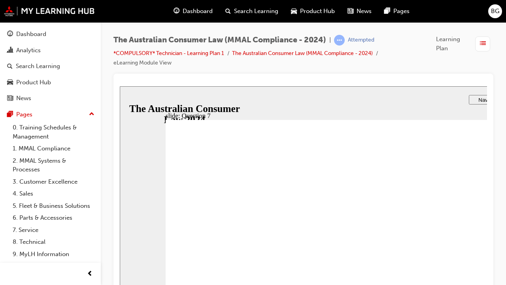
radio input "true"
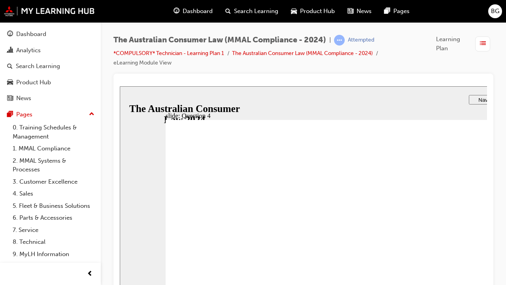
checkbox input "true"
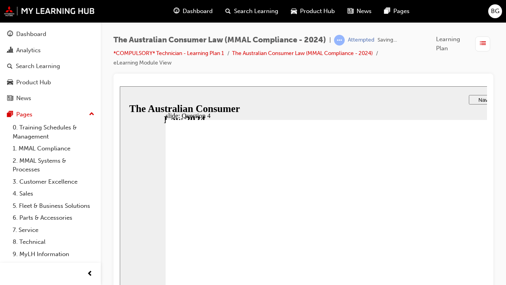
radio input "true"
checkbox input "true"
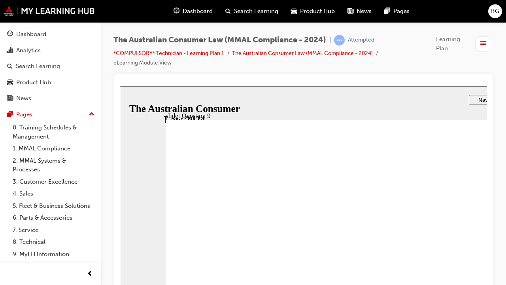
checkbox input "false"
checkbox input "true"
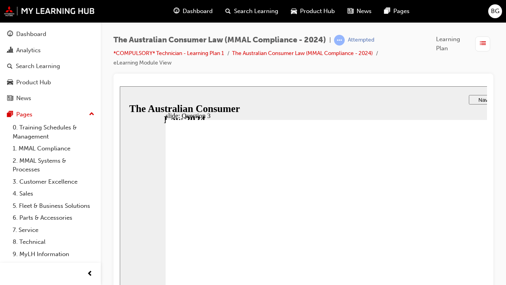
radio input "true"
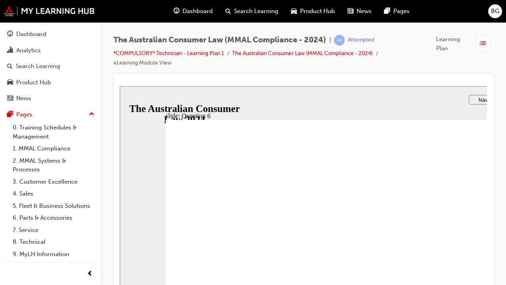
radio input "true"
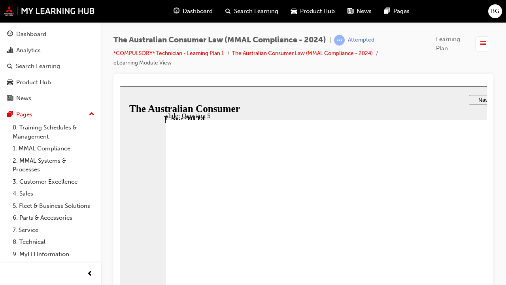
checkbox input "true"
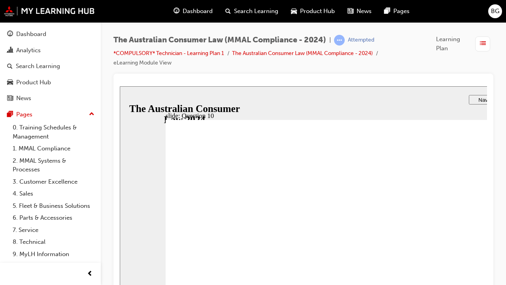
checkbox input "true"
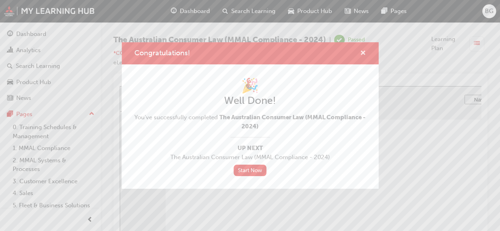
click at [364, 54] on span "cross-icon" at bounding box center [363, 53] width 6 height 7
